Goal: Task Accomplishment & Management: Complete application form

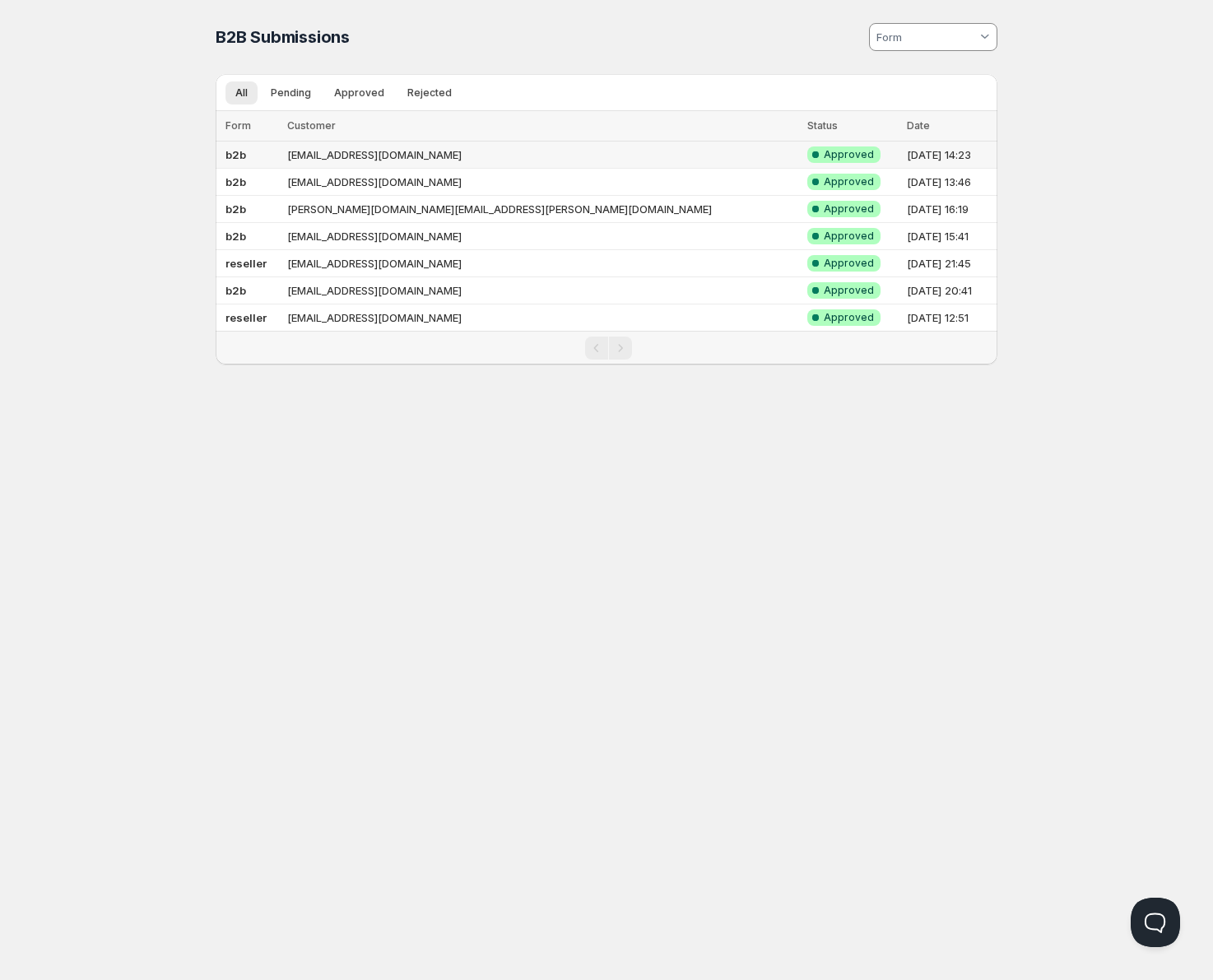
click at [505, 155] on td "[EMAIL_ADDRESS][DOMAIN_NAME]" at bounding box center [542, 154] width 520 height 27
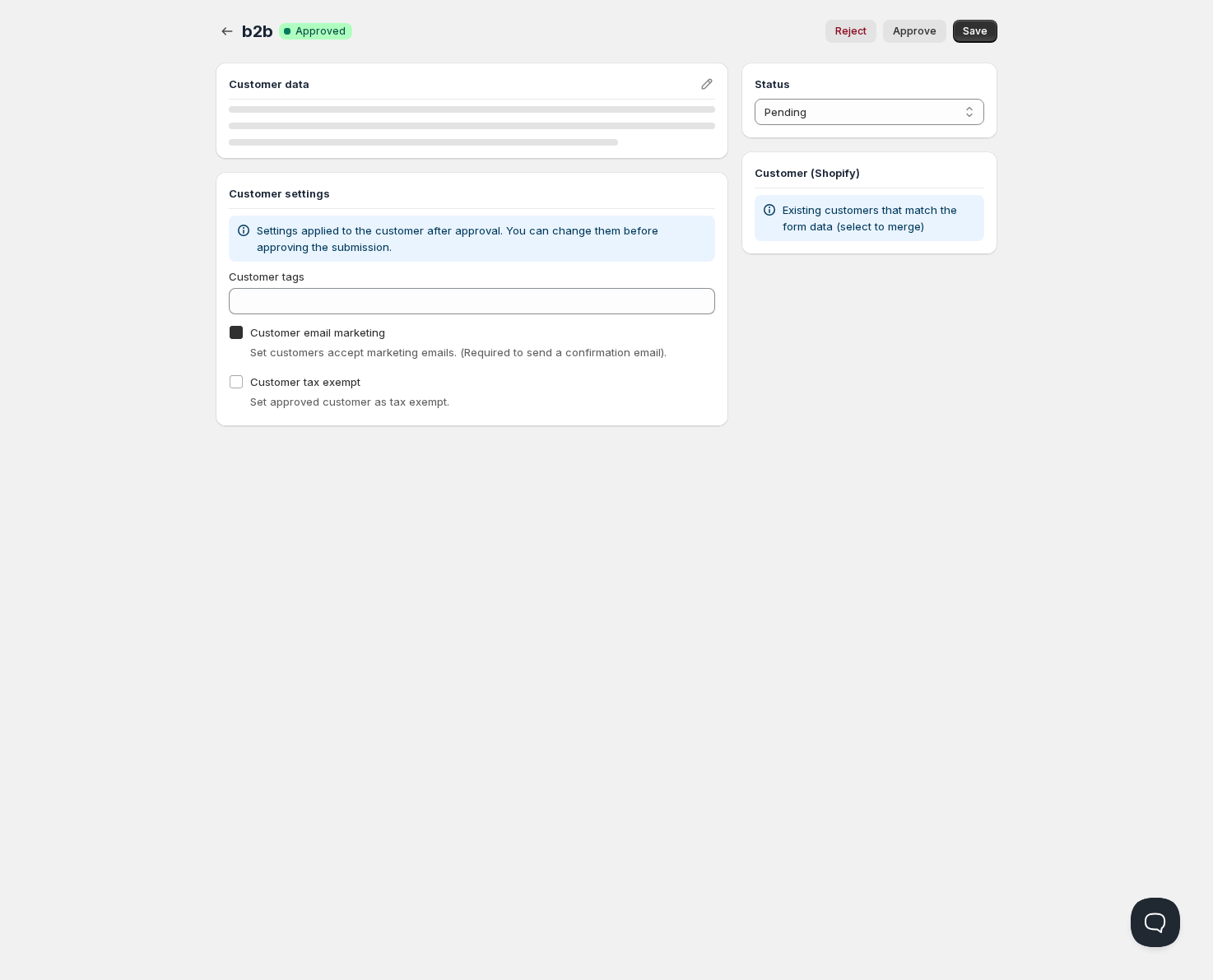
checkbox input "true"
select select "1"
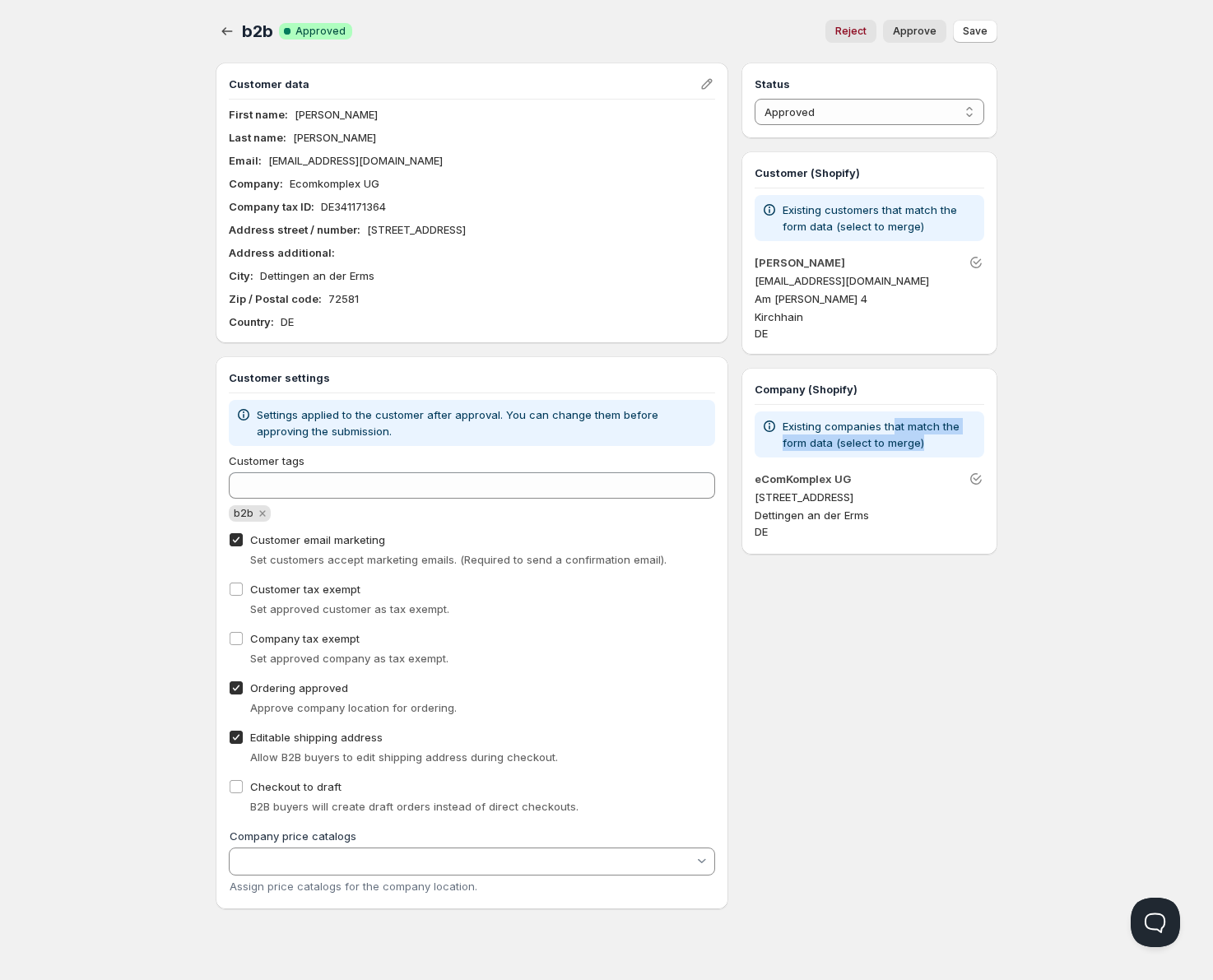
drag, startPoint x: 894, startPoint y: 429, endPoint x: 932, endPoint y: 443, distance: 40.5
click at [932, 443] on p "Existing companies that match the form data (select to merge)" at bounding box center [880, 435] width 195 height 33
click at [980, 477] on icon "Unlink" at bounding box center [976, 479] width 16 height 16
click at [977, 480] on icon "Link" at bounding box center [976, 479] width 16 height 16
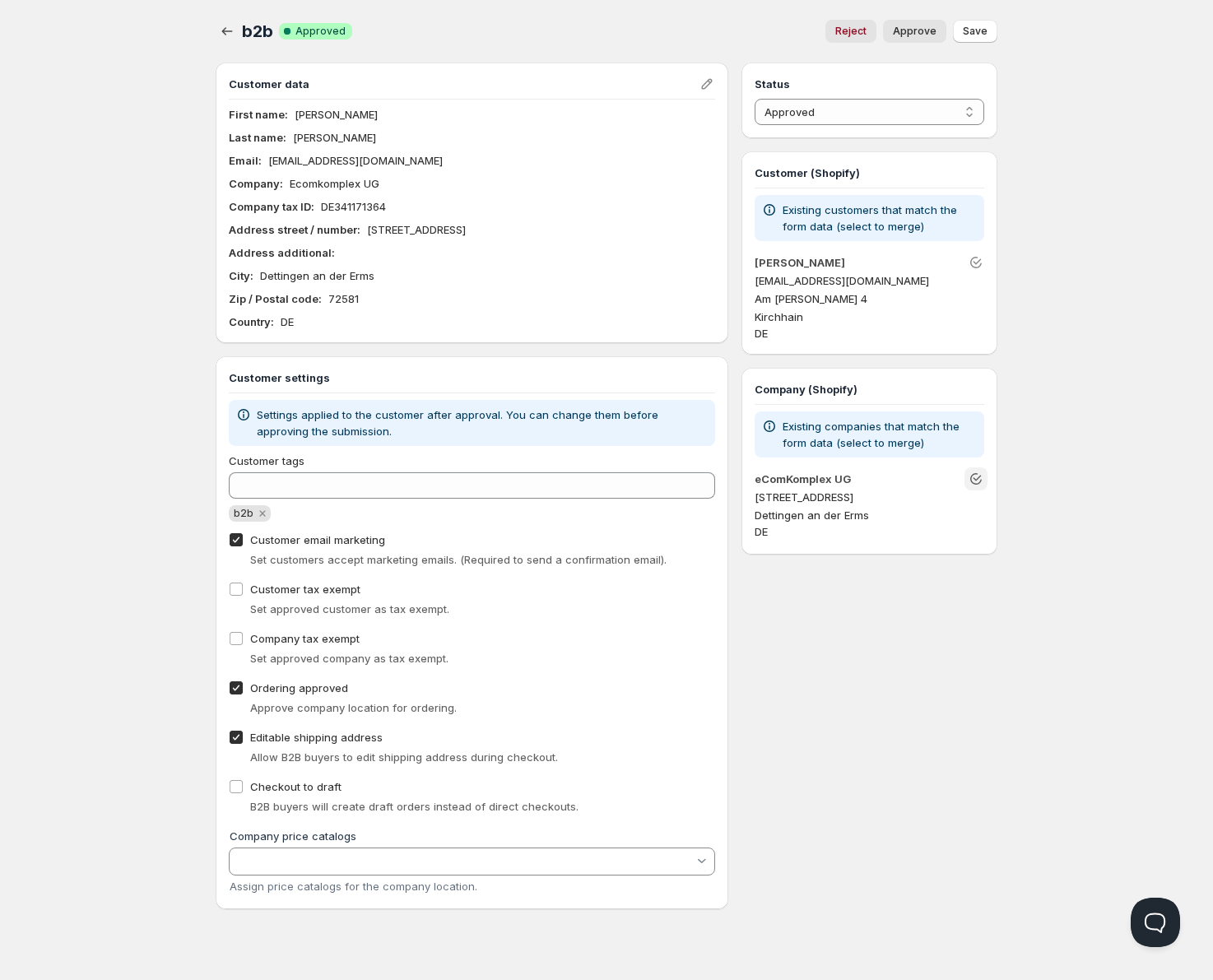
click at [975, 481] on icon "Unlink" at bounding box center [976, 479] width 16 height 16
click at [976, 483] on icon "Link" at bounding box center [976, 479] width 11 height 11
click at [976, 483] on icon "Unlink" at bounding box center [976, 479] width 16 height 16
click at [976, 483] on icon "Link" at bounding box center [976, 479] width 11 height 11
click at [976, 482] on icon "Unlink" at bounding box center [976, 479] width 16 height 16
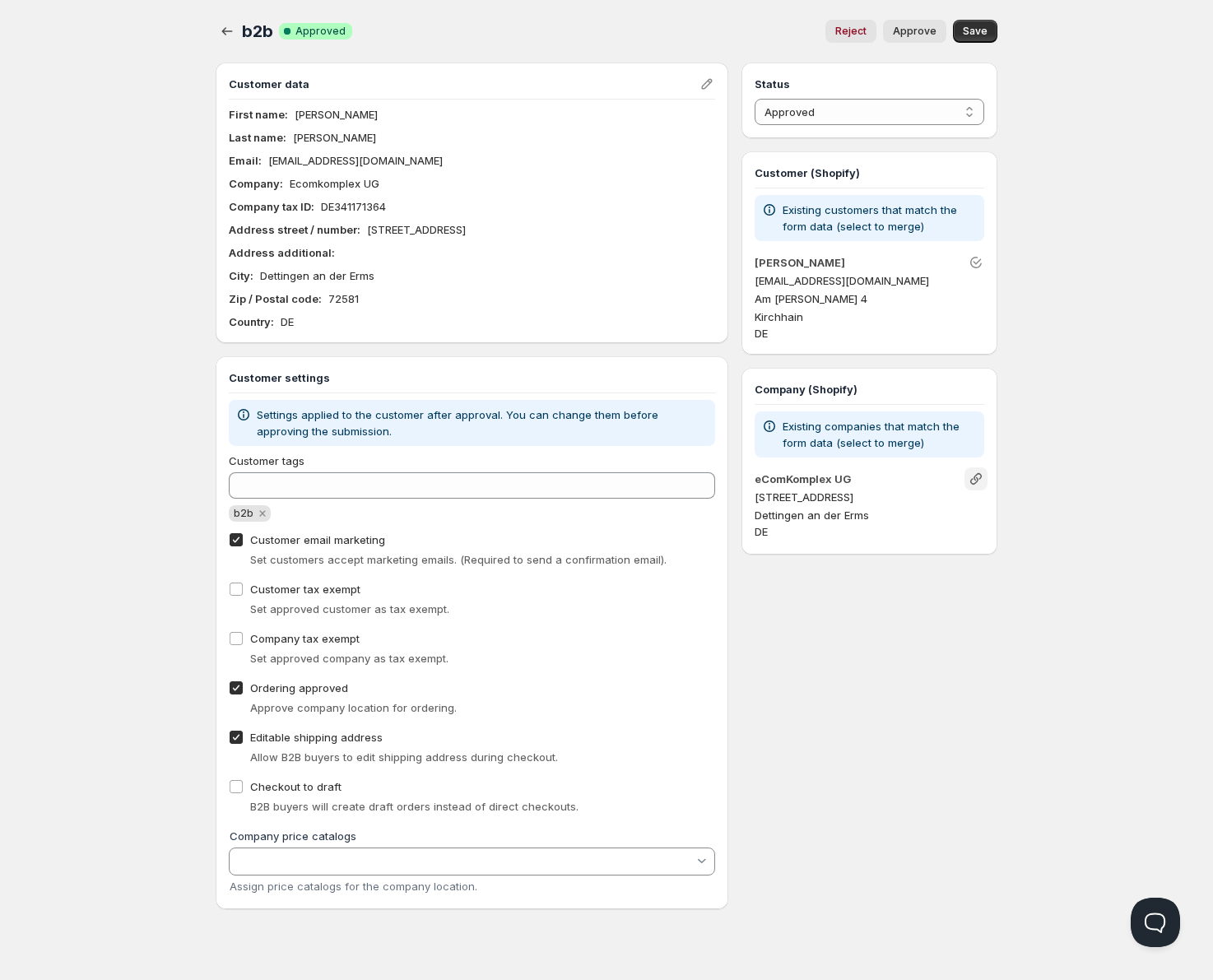
click at [975, 483] on icon "Link" at bounding box center [976, 479] width 11 height 11
click at [973, 485] on icon "Unlink" at bounding box center [976, 479] width 16 height 16
click at [973, 484] on icon "Link" at bounding box center [976, 479] width 11 height 11
click at [979, 474] on icon "Unlink" at bounding box center [976, 479] width 16 height 16
click at [977, 33] on span "Save" at bounding box center [975, 31] width 25 height 13
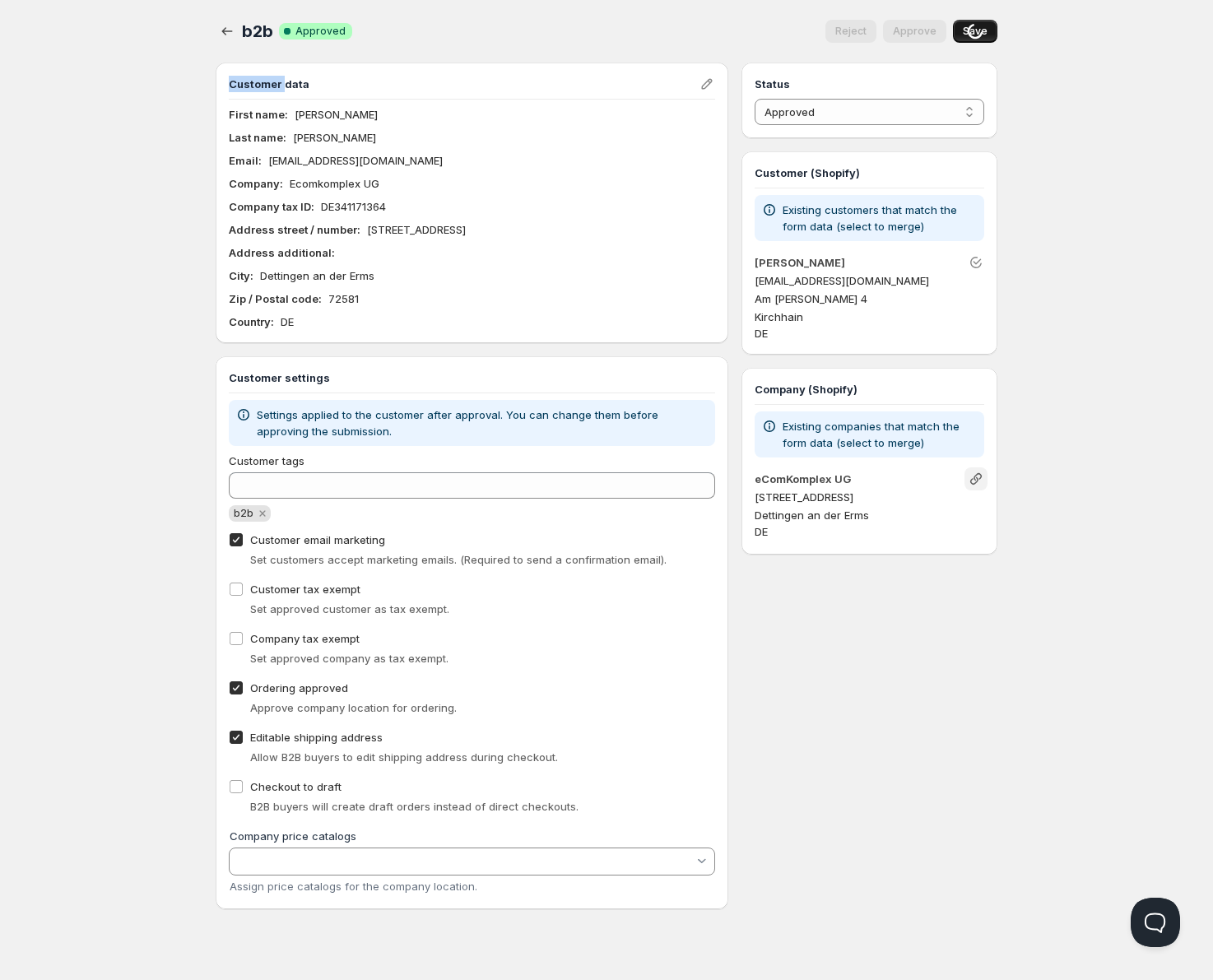
click at [977, 33] on div "Loading Save" at bounding box center [975, 31] width 44 height 23
click at [982, 477] on icon "Link" at bounding box center [976, 479] width 16 height 16
click at [976, 482] on icon "Unlink" at bounding box center [976, 479] width 16 height 16
click at [980, 467] on div "Existing companies that match the form data (select to merge) Ecomkomplex UG Ka…" at bounding box center [869, 476] width 229 height 130
click at [985, 473] on button "Link" at bounding box center [976, 479] width 23 height 23
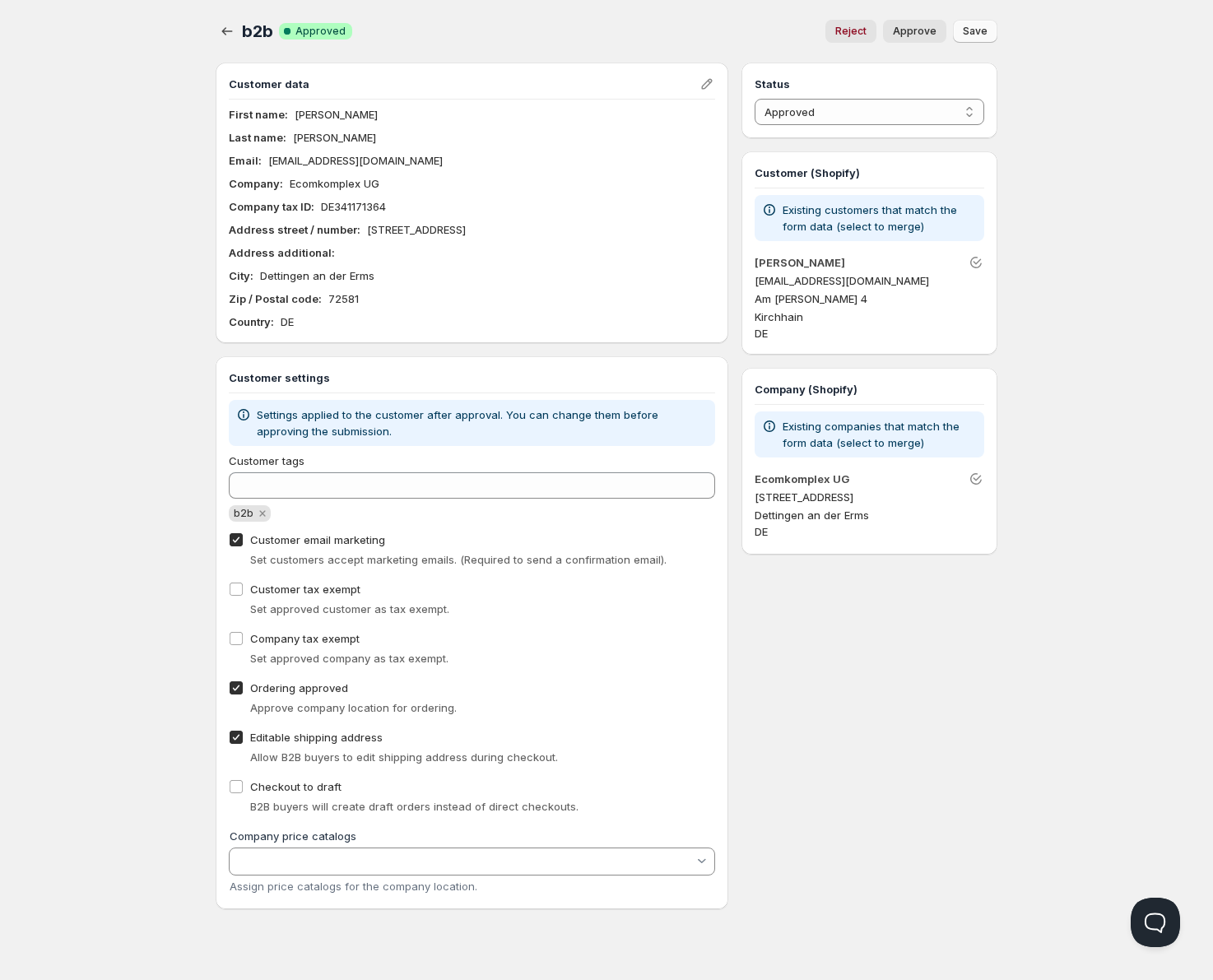
click at [1076, 229] on div "Home Pricing Price lists Forms Submissions Settings Features Plans b2b. This pa…" at bounding box center [606, 490] width 1213 height 980
